Goal: Task Accomplishment & Management: Use online tool/utility

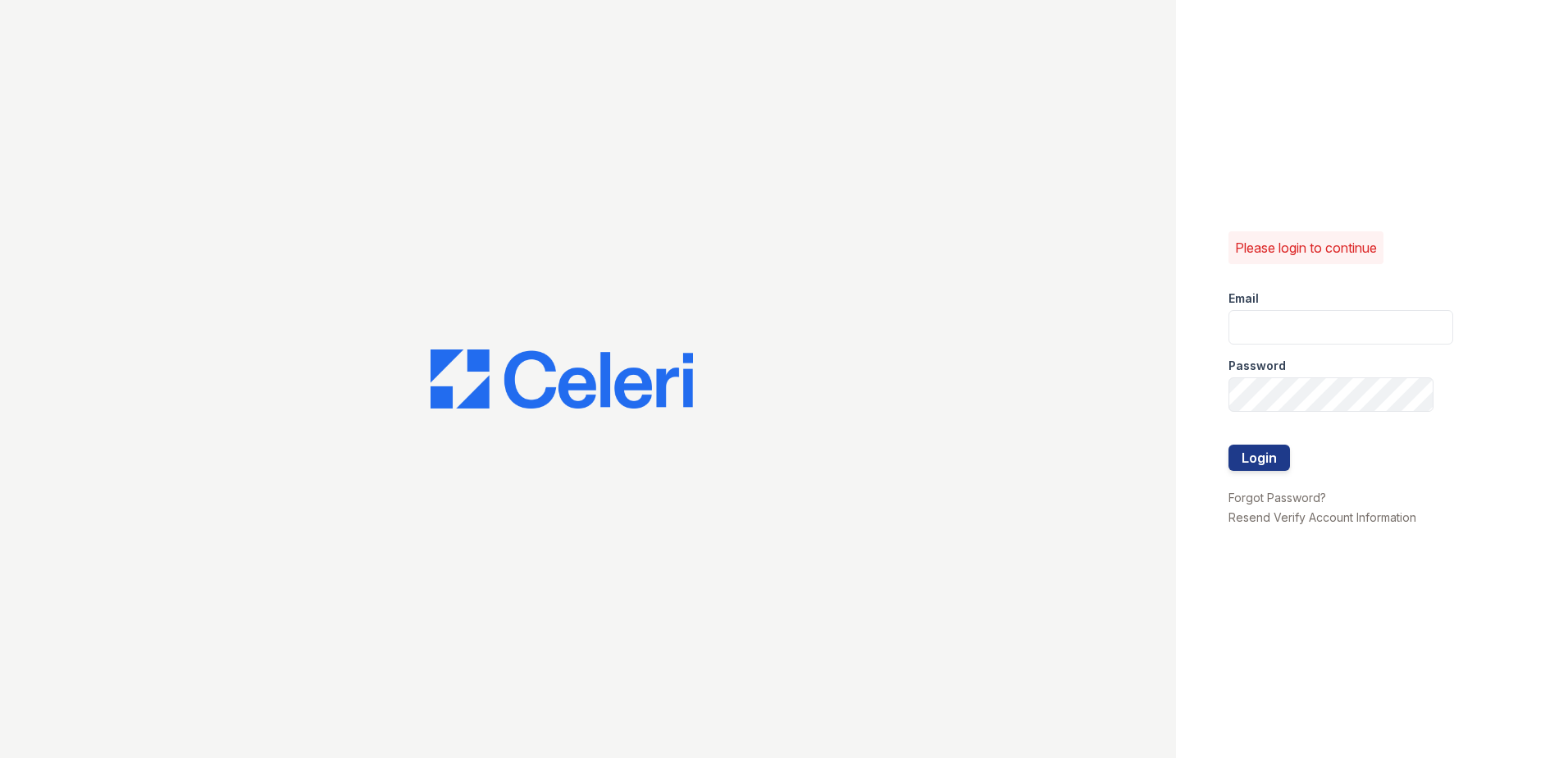
type input "[EMAIL_ADDRESS][DOMAIN_NAME]"
click at [1285, 478] on div at bounding box center [1341, 479] width 225 height 17
click at [1281, 472] on div at bounding box center [1341, 479] width 225 height 17
click at [1278, 444] on div at bounding box center [1341, 428] width 225 height 33
click at [1279, 444] on div at bounding box center [1341, 428] width 225 height 33
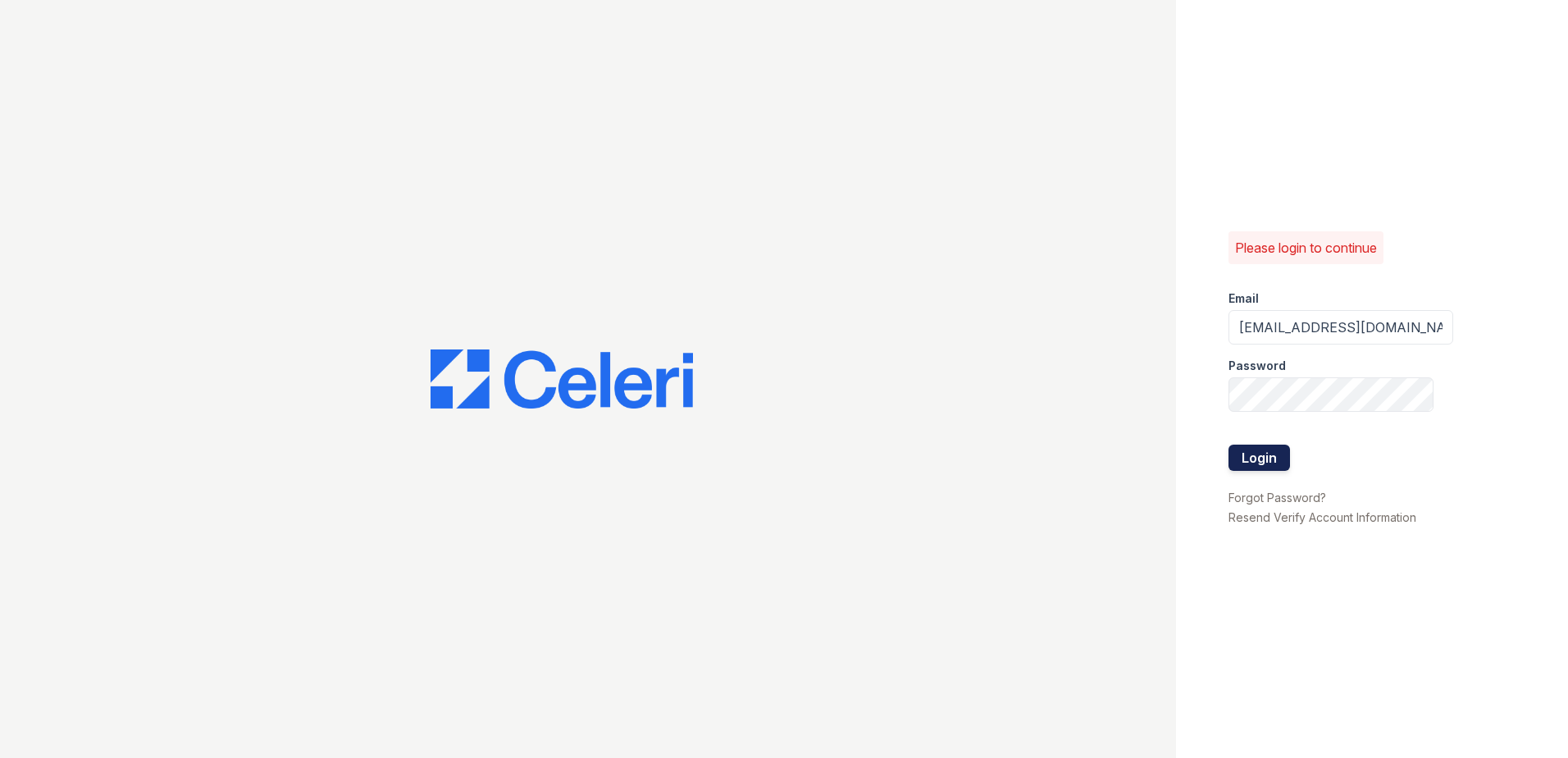
click at [1278, 451] on button "Login" at bounding box center [1259, 457] width 61 height 26
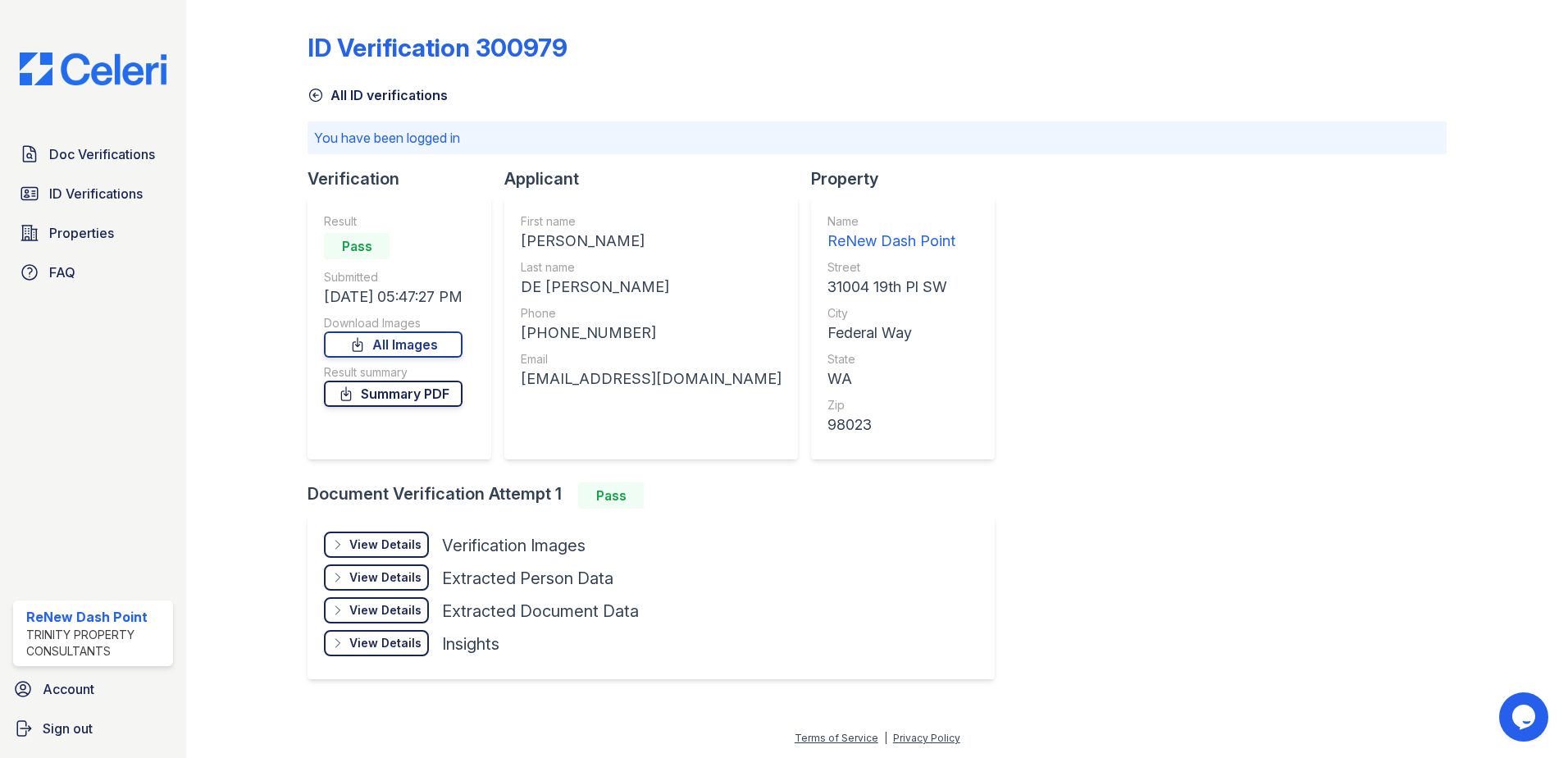
click at [371, 398] on link "Summary PDF" at bounding box center [393, 393] width 138 height 26
